Goal: Task Accomplishment & Management: Manage account settings

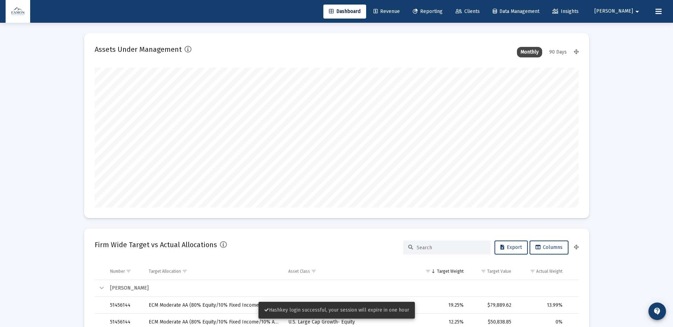
scroll to position [140, 484]
type input "[DATE]"
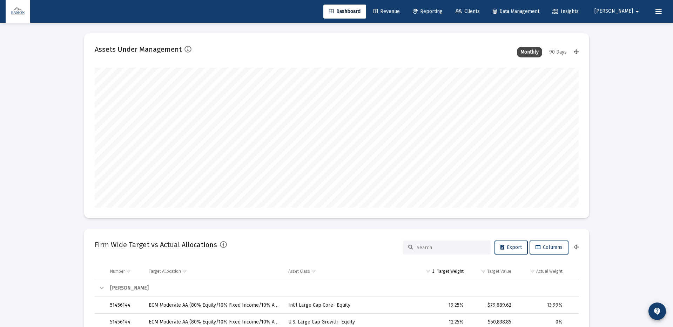
click at [504, 11] on span "[PERSON_NAME]" at bounding box center [613, 11] width 39 height 6
click at [504, 30] on span "Settings" at bounding box center [640, 29] width 21 height 17
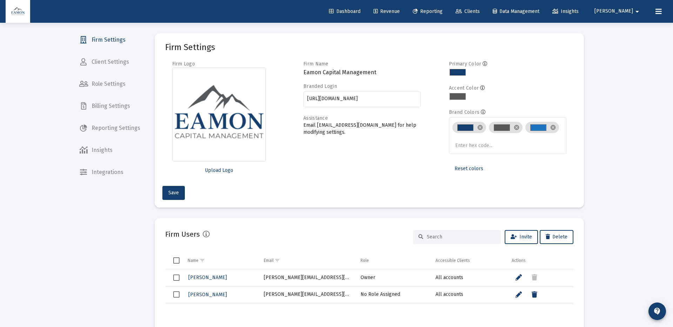
click at [113, 81] on span "Role Settings" at bounding box center [110, 84] width 72 height 17
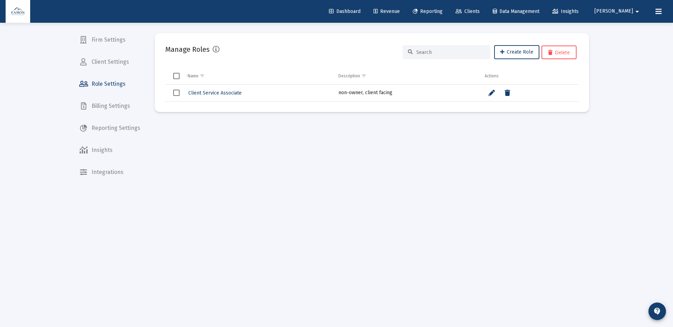
click at [107, 65] on span "Client Settings" at bounding box center [110, 62] width 72 height 17
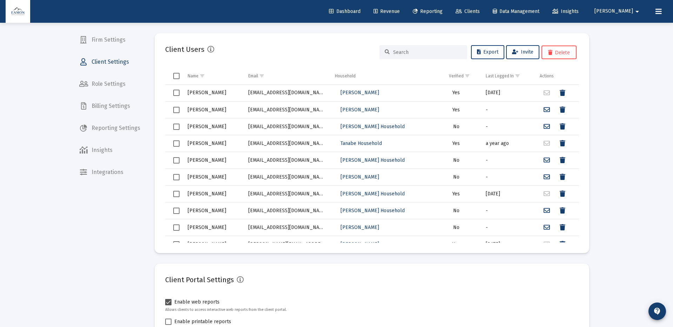
click at [413, 53] on input at bounding box center [427, 52] width 69 height 6
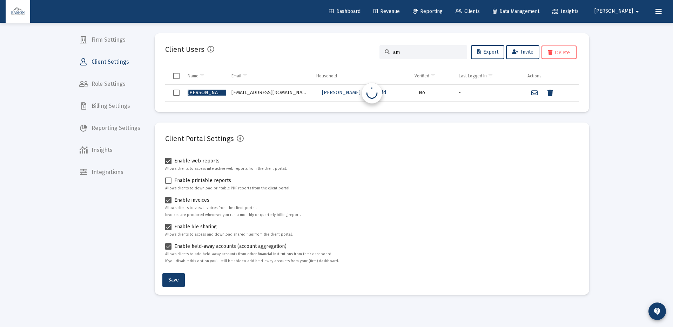
type input "a"
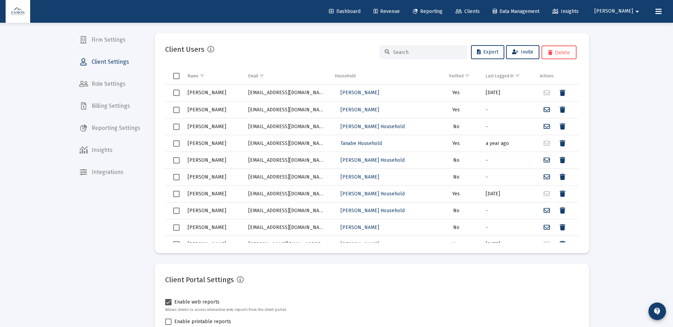
click at [127, 30] on mat-nav-list "Firm Settings Client Settings Role Settings Billing Settings Reporting Settings…" at bounding box center [110, 90] width 72 height 181
click at [127, 32] on span "Firm Settings" at bounding box center [110, 40] width 72 height 17
